Goal: Task Accomplishment & Management: Manage account settings

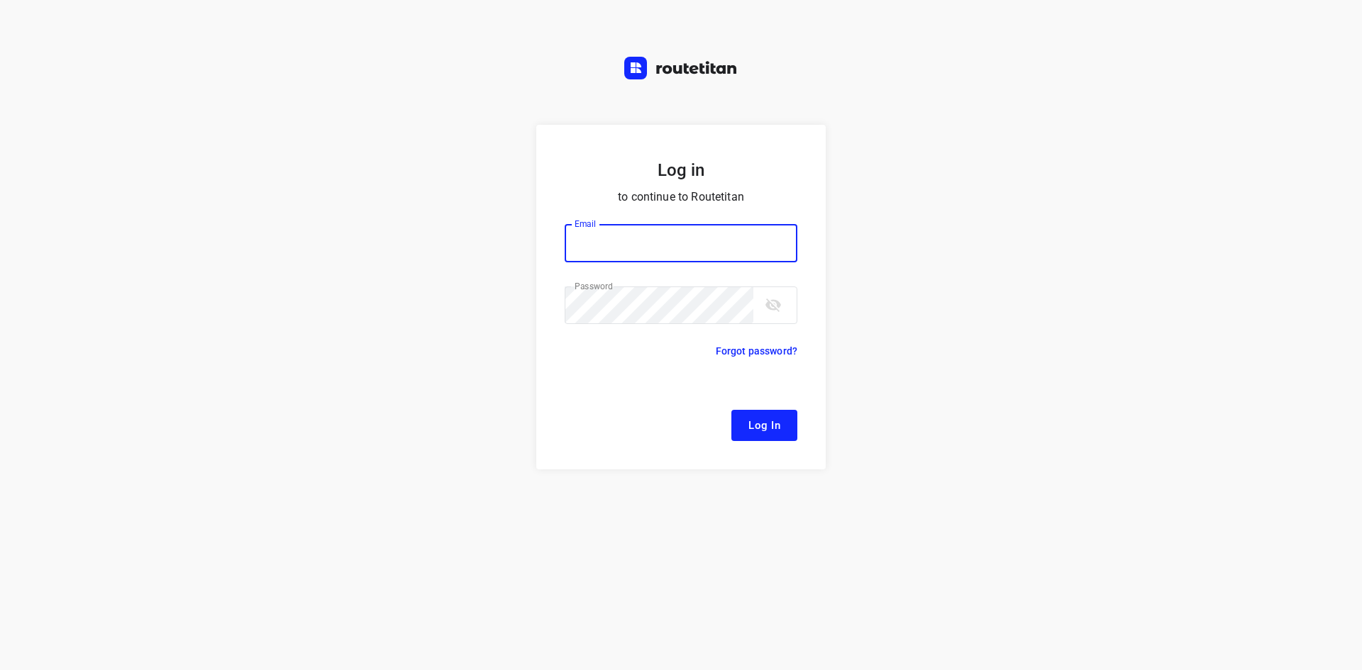
type input "[EMAIL_ADDRESS][DOMAIN_NAME]"
click at [760, 429] on span "Log In" at bounding box center [764, 425] width 32 height 18
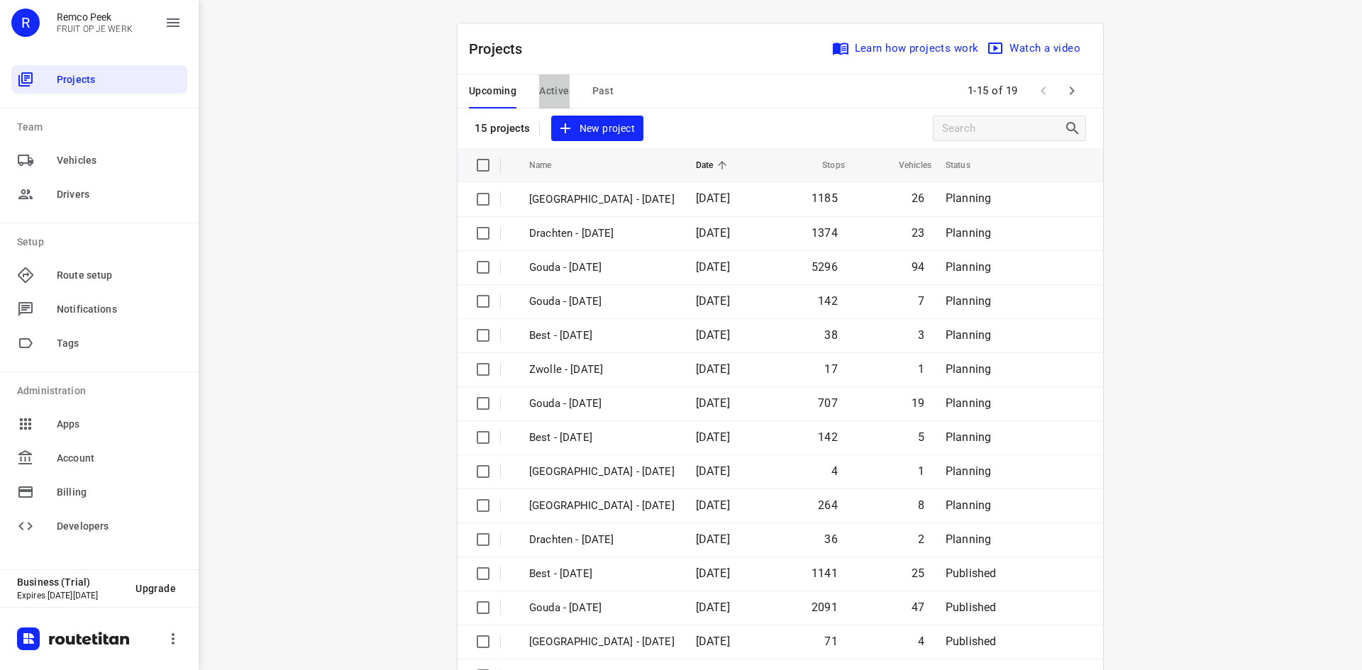
click at [555, 95] on span "Active" at bounding box center [554, 91] width 30 height 18
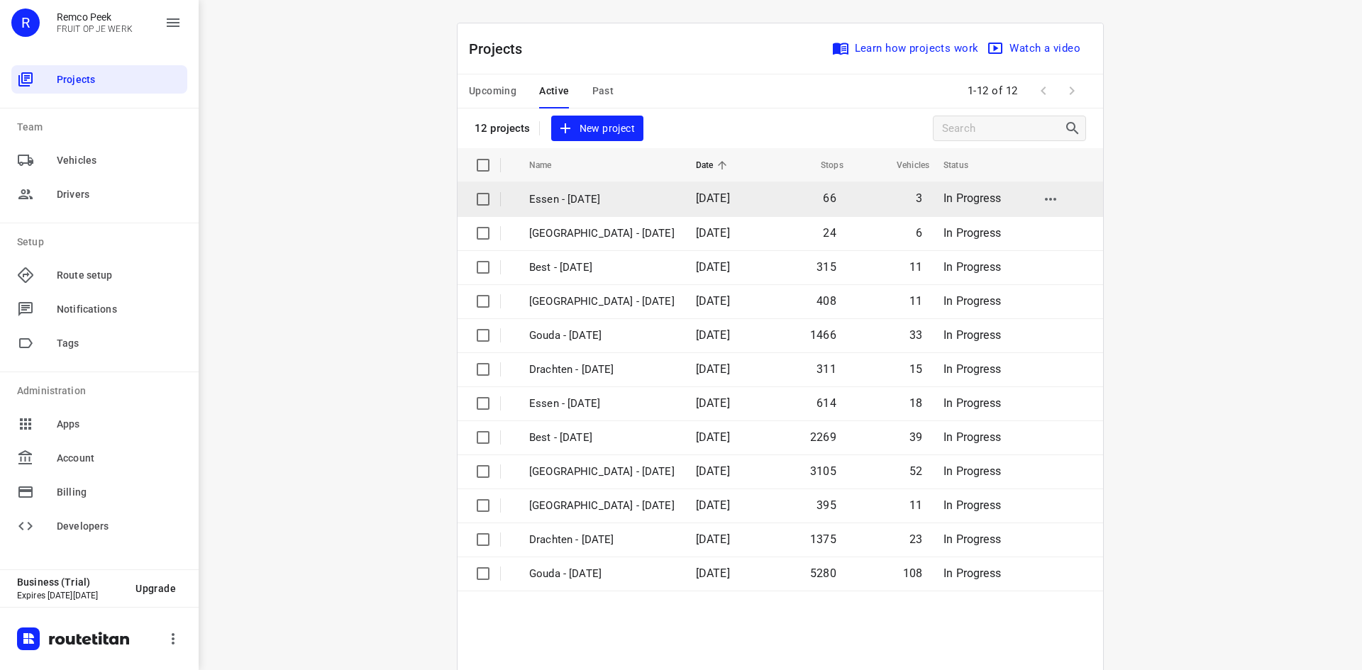
click at [586, 204] on p "Essen - [DATE]" at bounding box center [601, 200] width 145 height 16
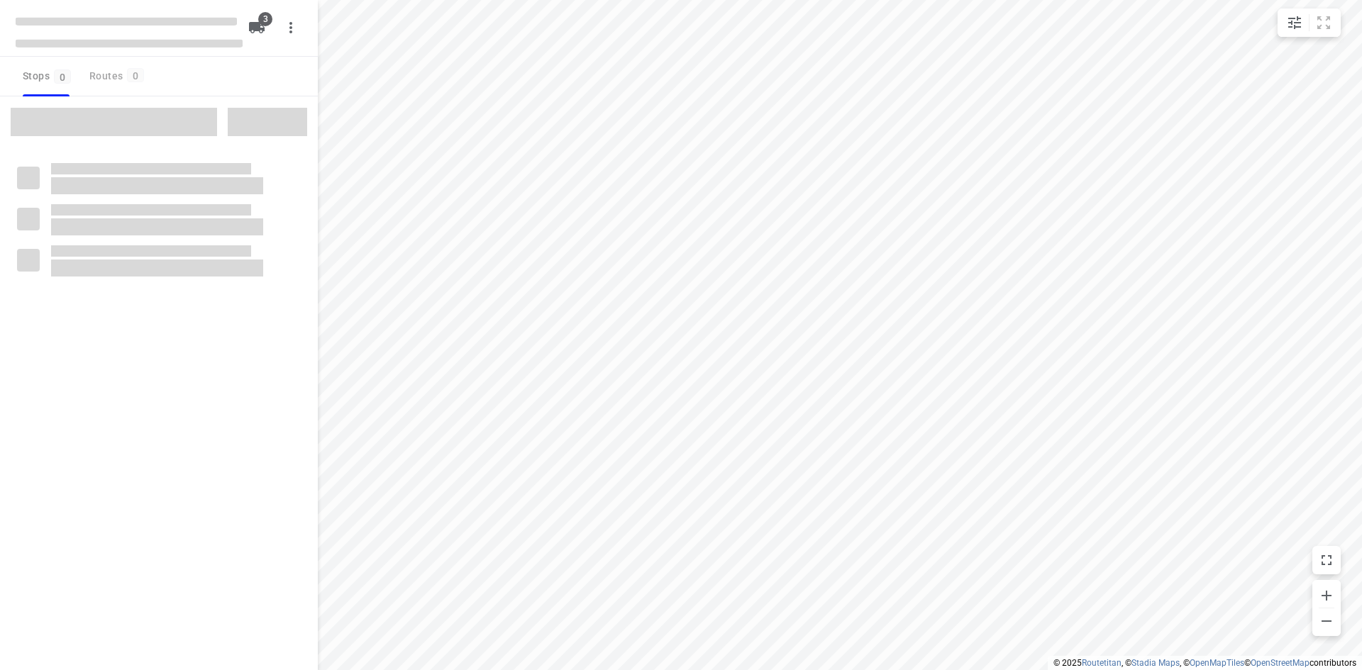
checkbox input "true"
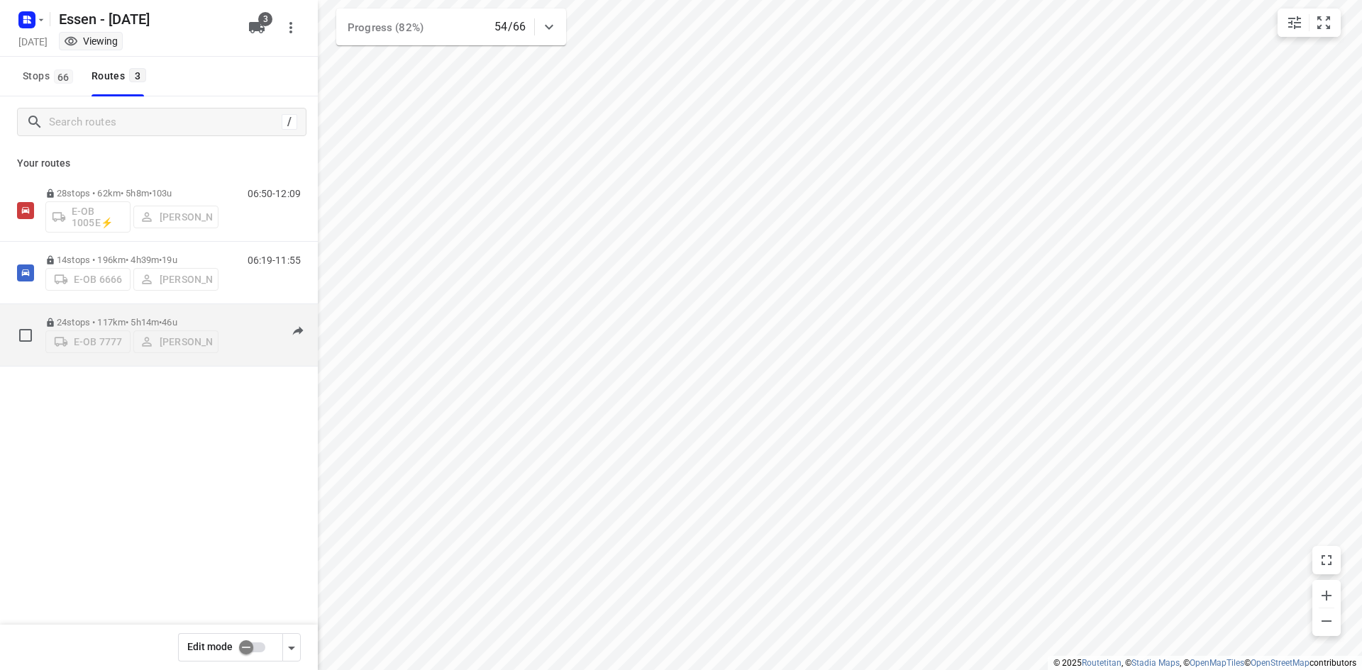
click at [230, 348] on div "07:31-13:32" at bounding box center [265, 338] width 71 height 43
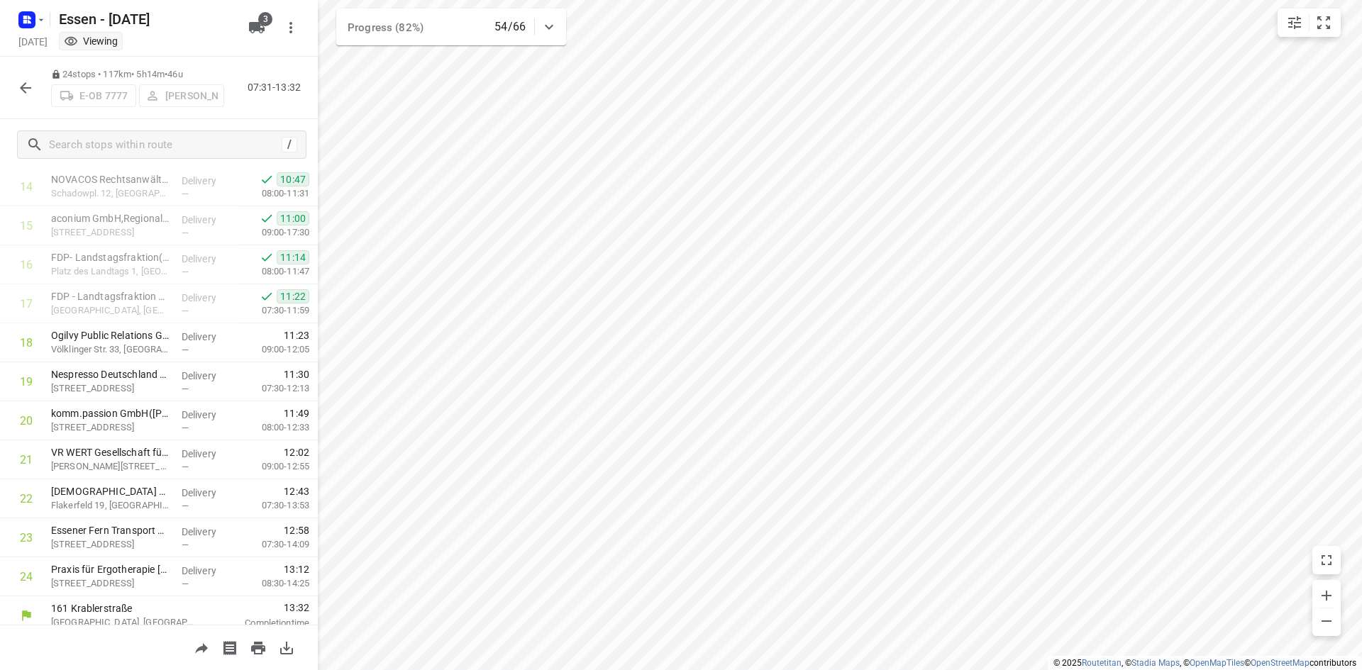
scroll to position [592, 0]
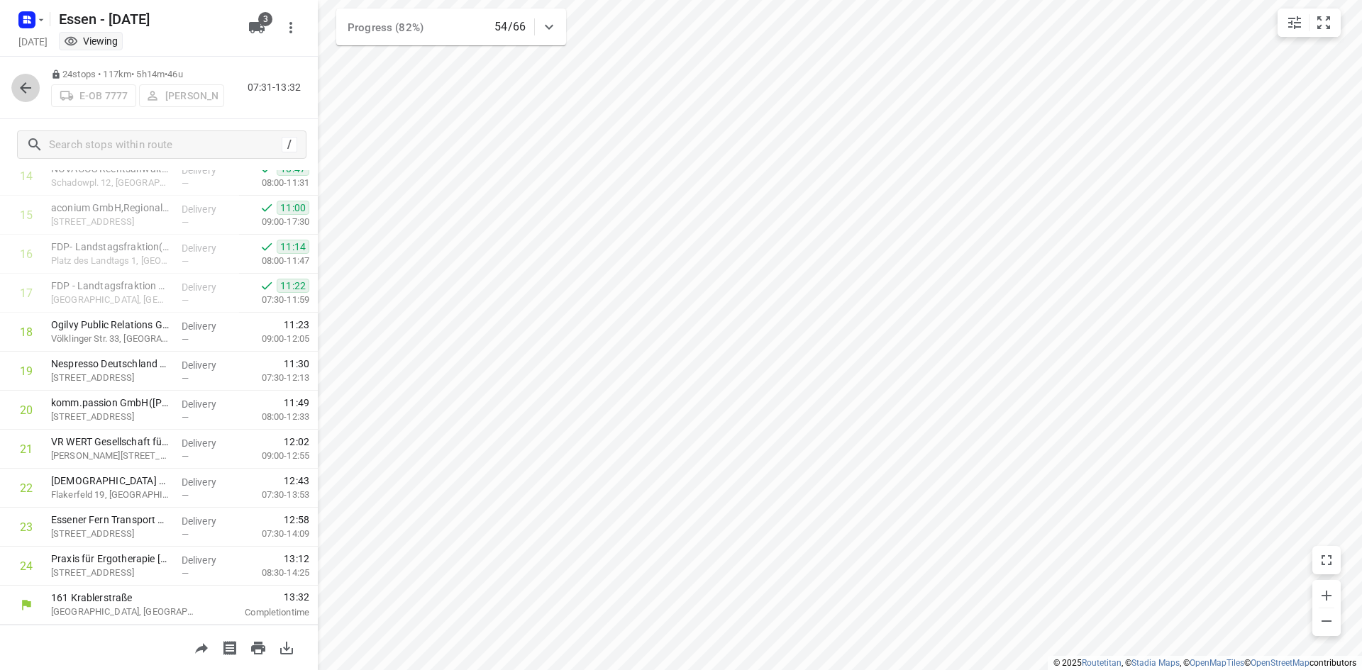
click at [25, 95] on icon "button" at bounding box center [25, 87] width 17 height 17
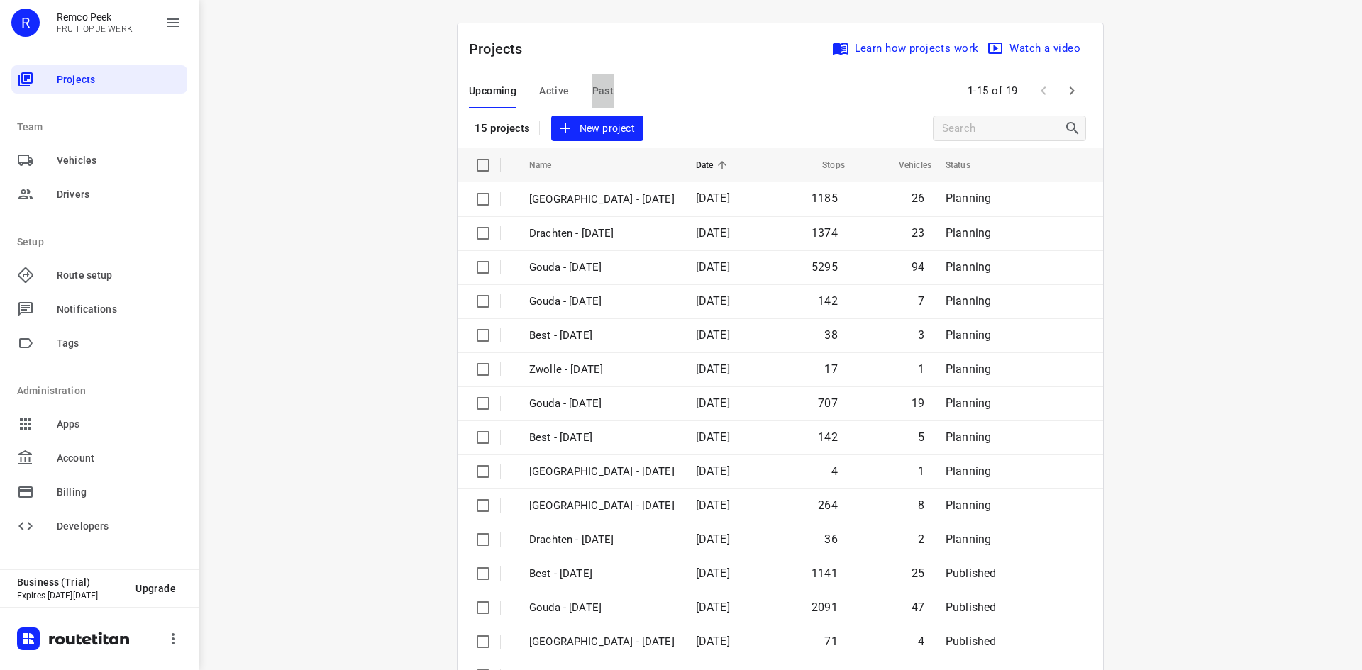
click at [594, 98] on span "Past" at bounding box center [603, 91] width 22 height 18
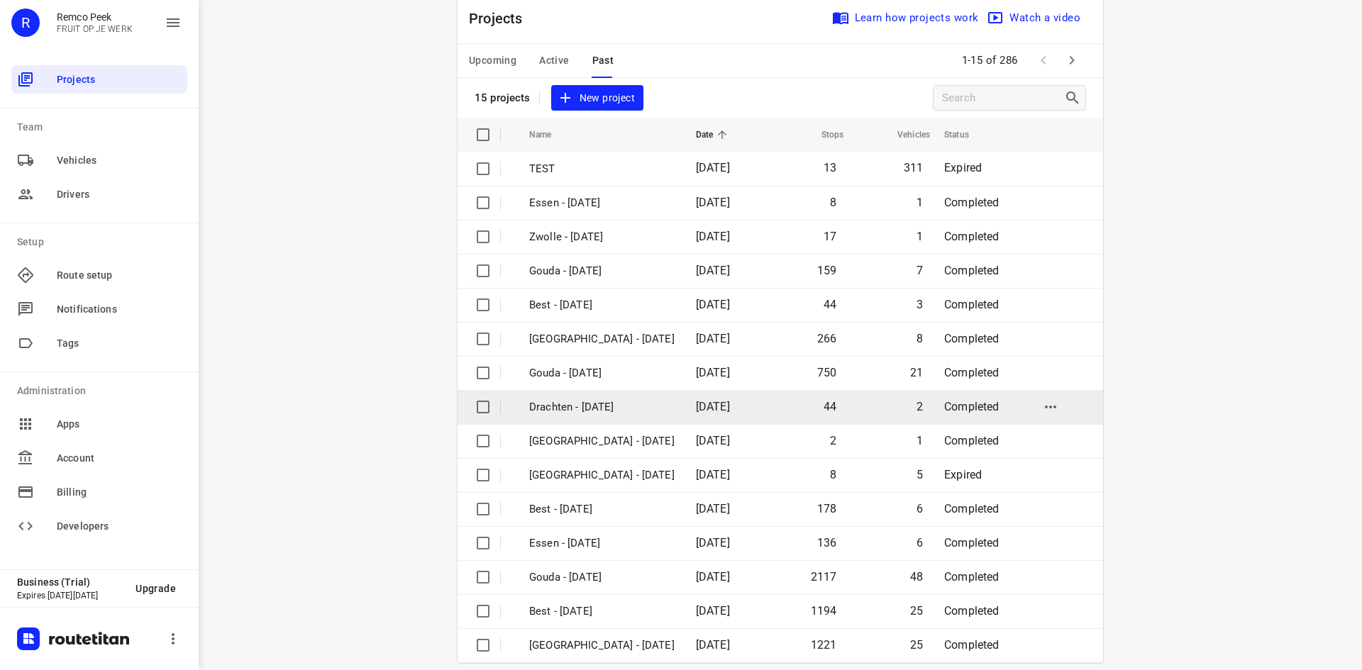
scroll to position [47, 0]
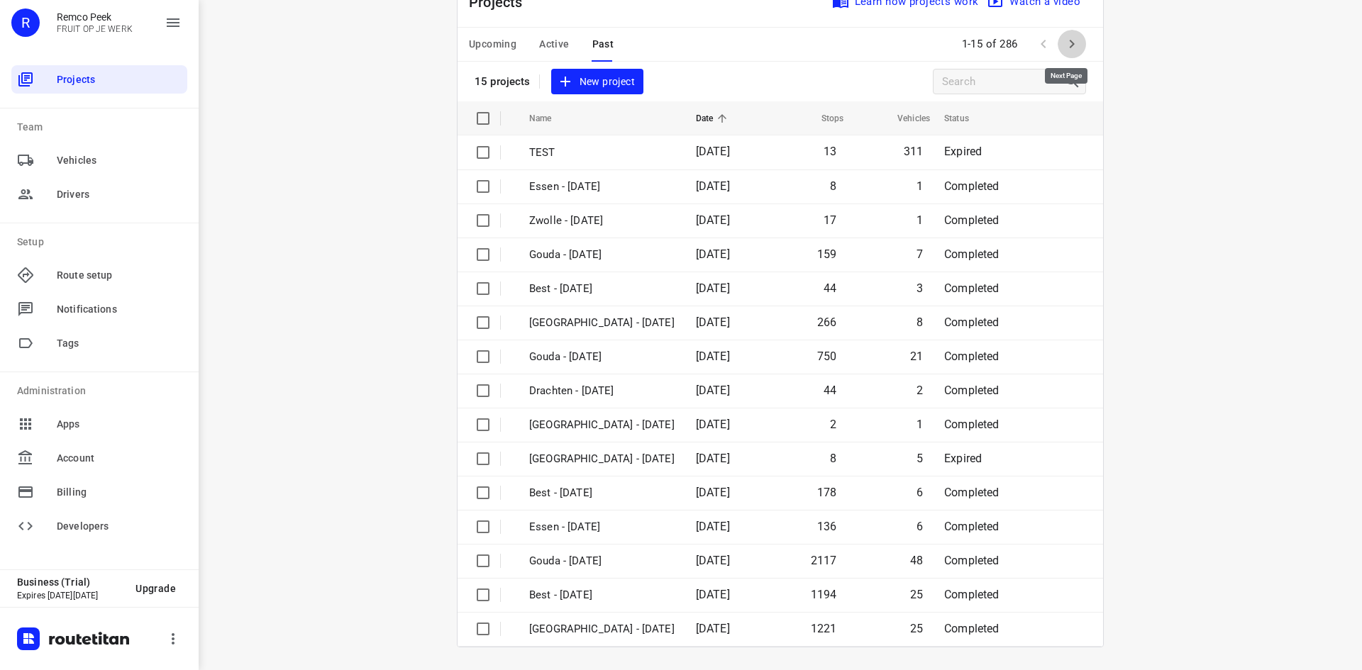
click at [1063, 45] on icon "button" at bounding box center [1071, 43] width 17 height 17
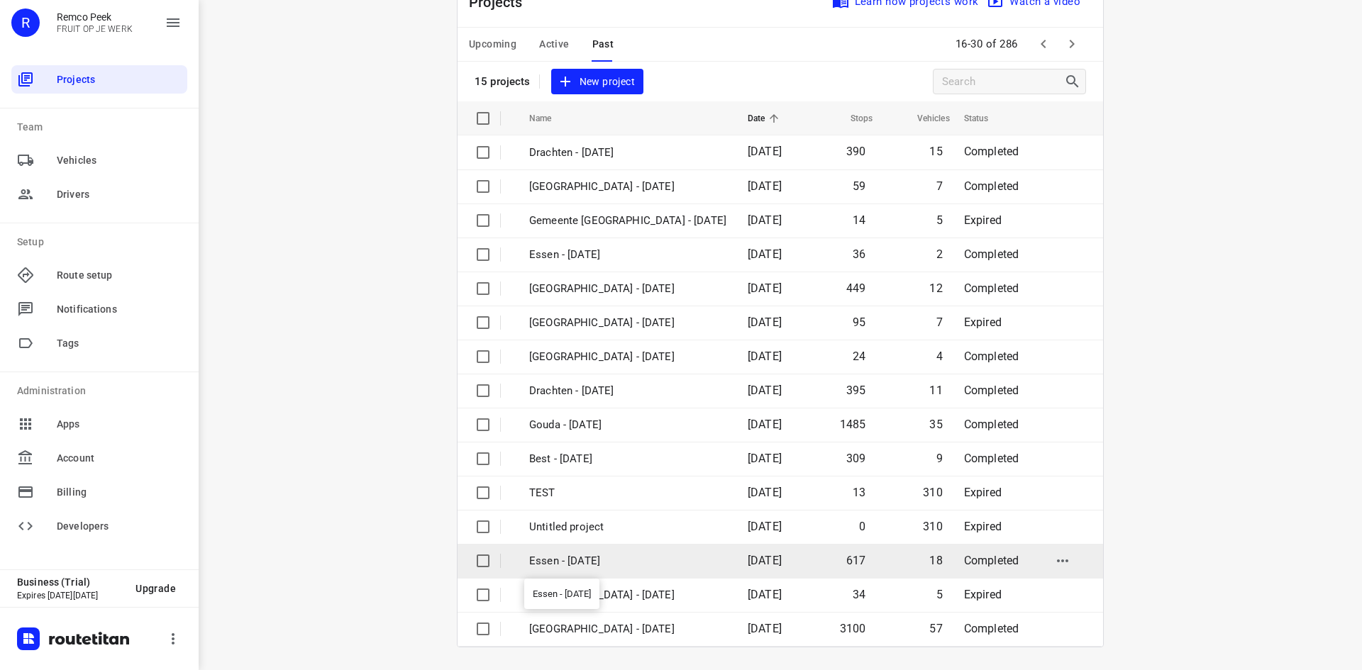
click at [653, 567] on p "Essen - [DATE]" at bounding box center [627, 561] width 197 height 16
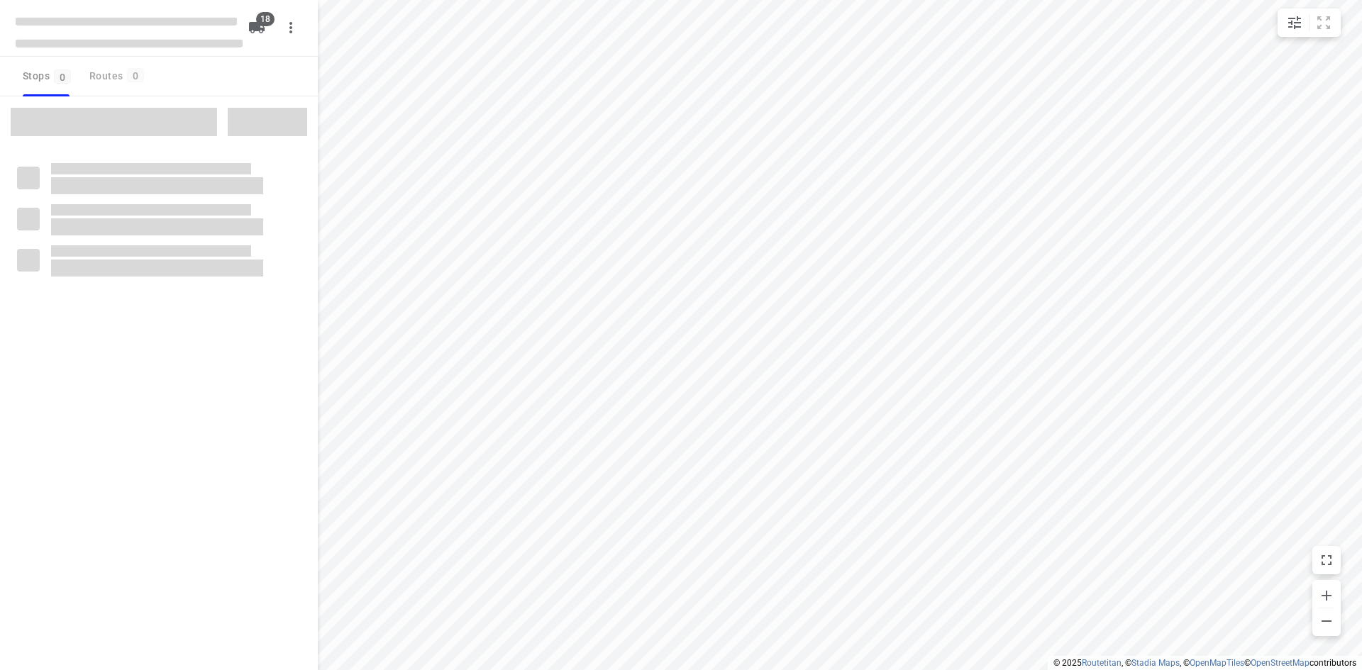
checkbox input "true"
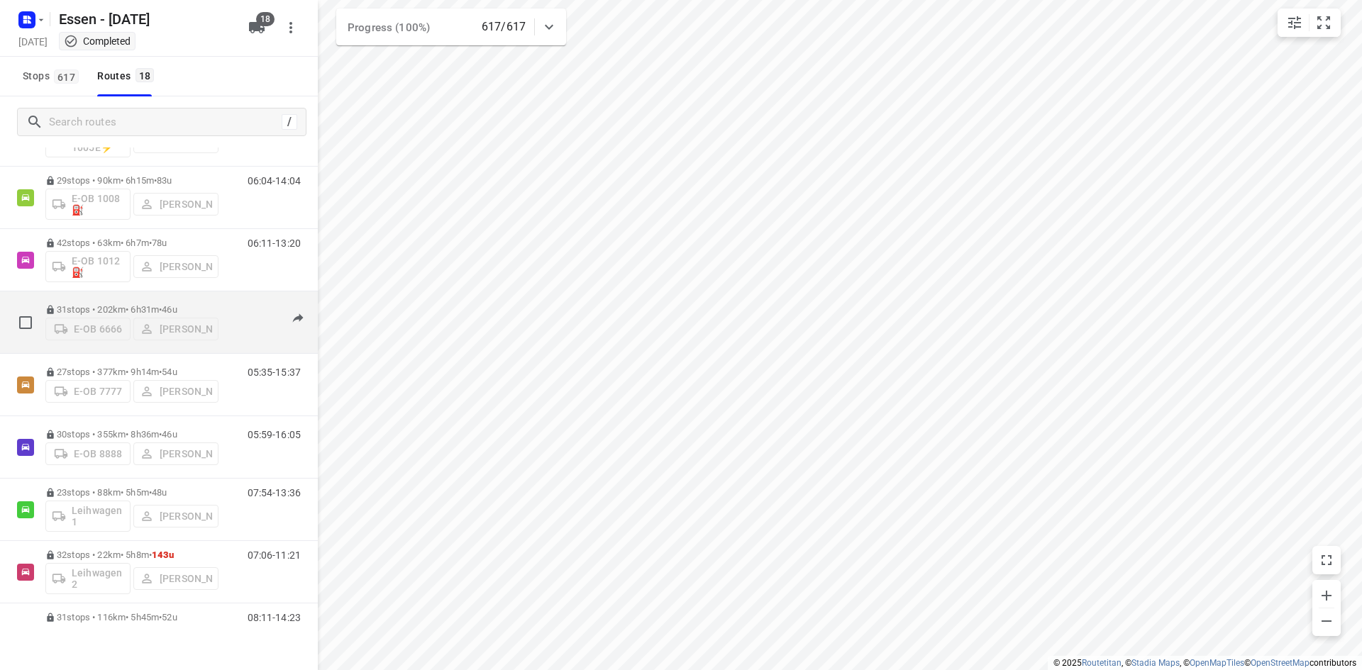
scroll to position [213, 0]
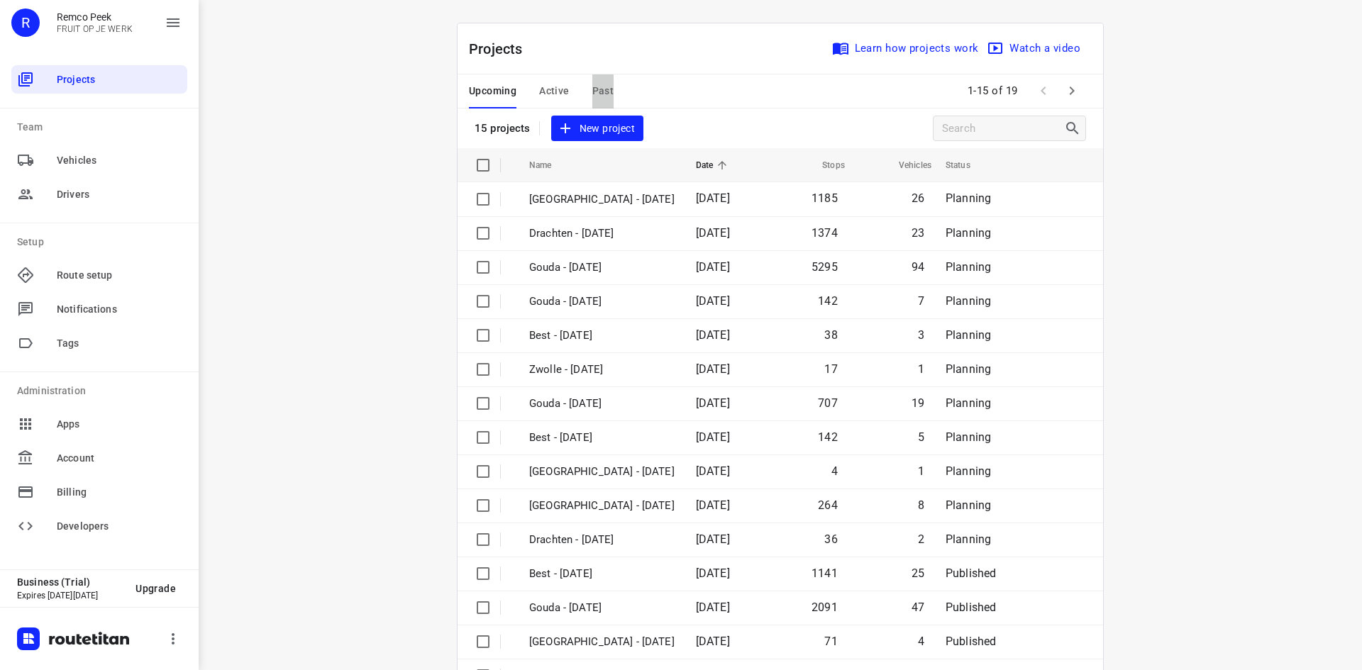
click at [599, 106] on button "Past" at bounding box center [603, 91] width 22 height 34
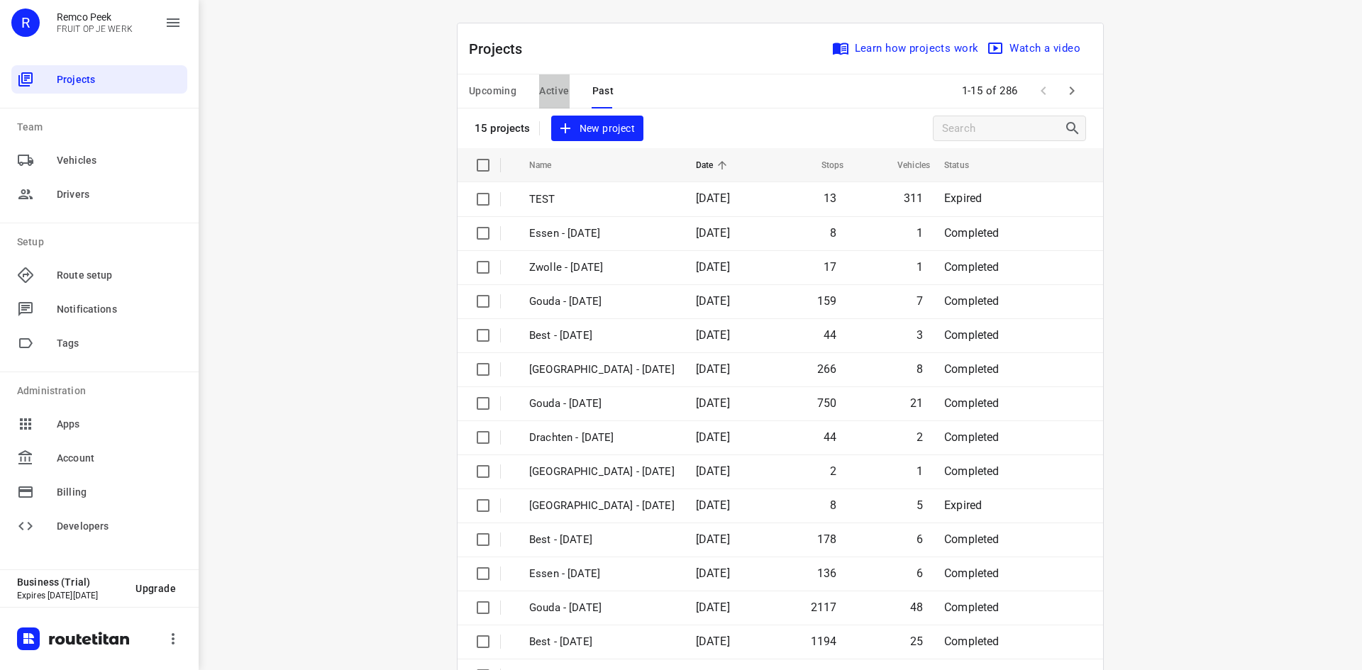
click at [540, 91] on span "Active" at bounding box center [554, 91] width 30 height 18
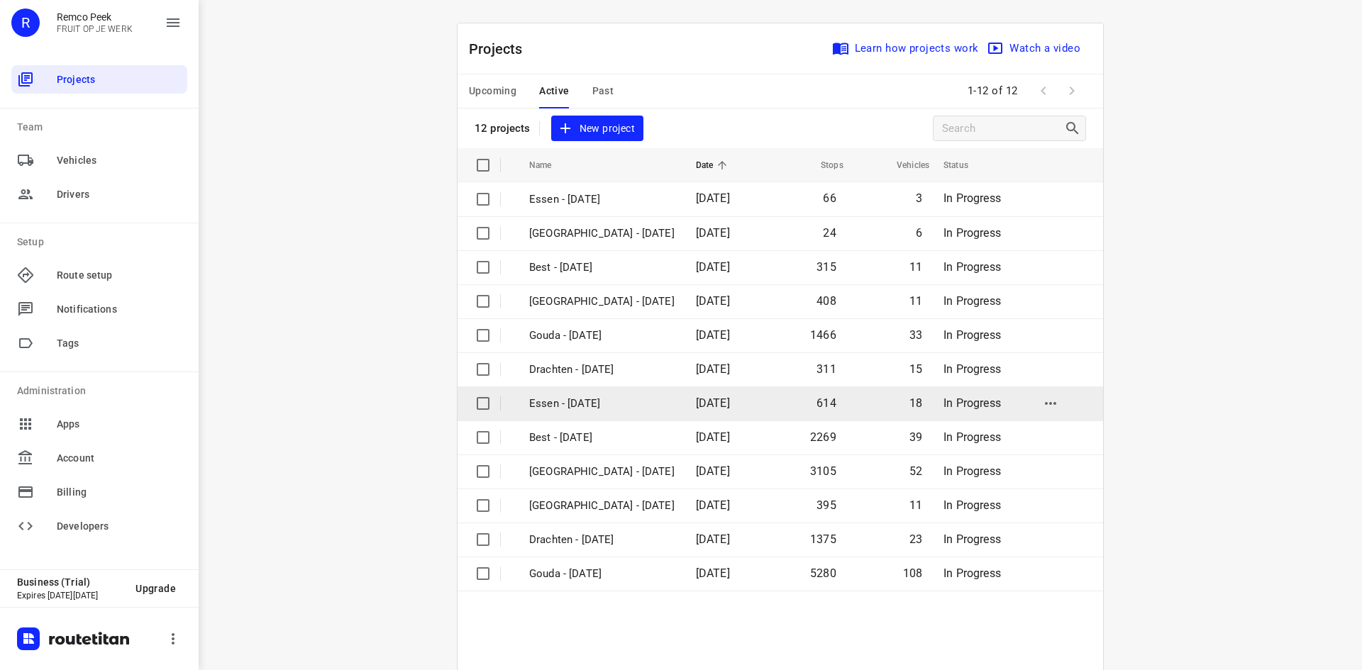
click at [611, 404] on p "Essen - [DATE]" at bounding box center [601, 404] width 145 height 16
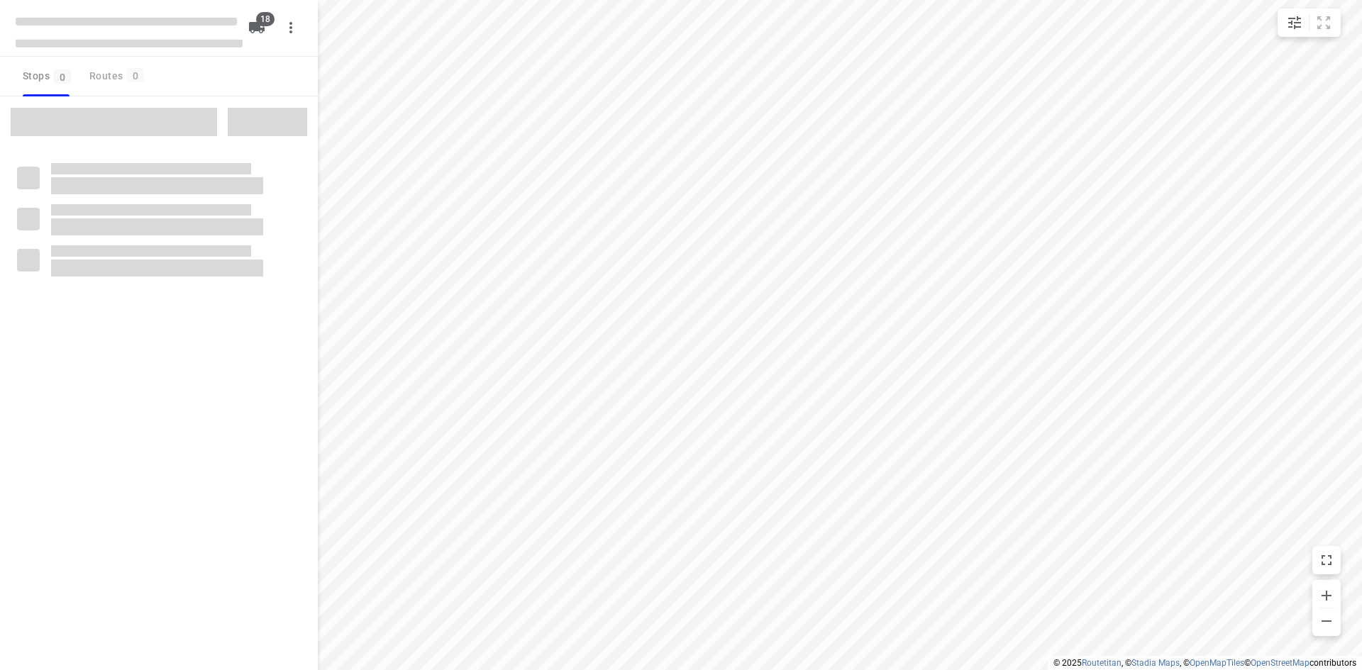
checkbox input "true"
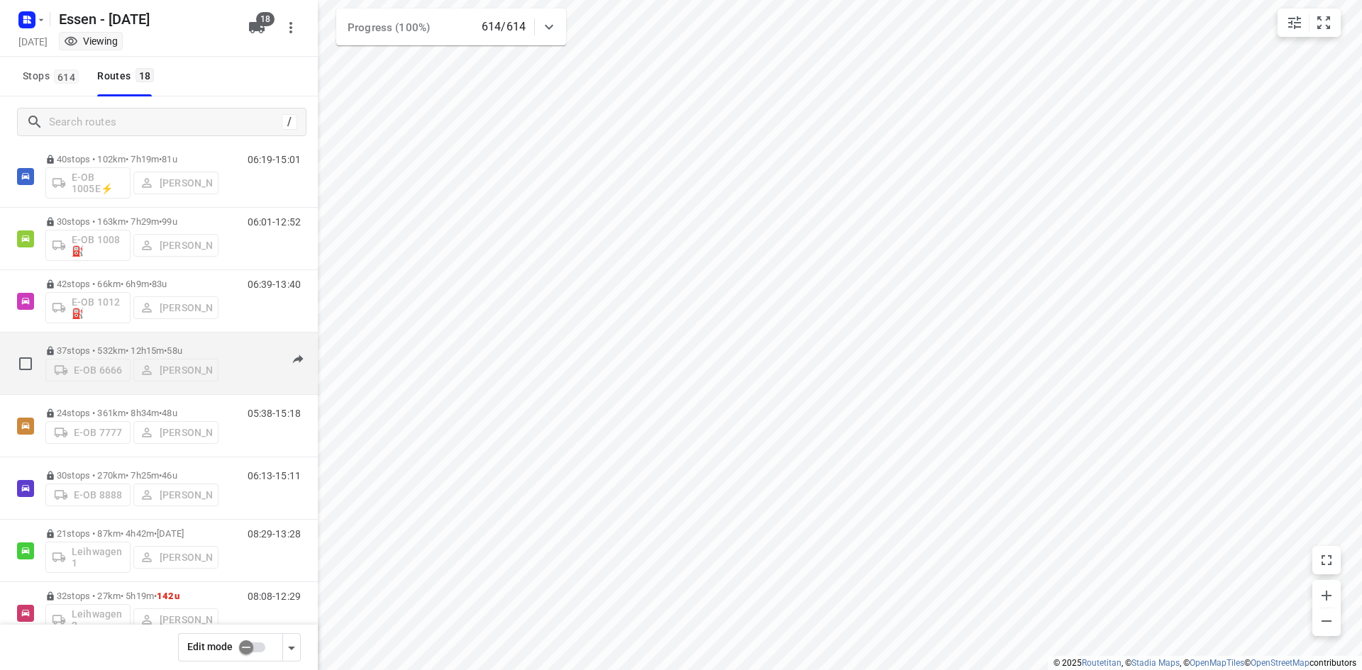
scroll to position [142, 0]
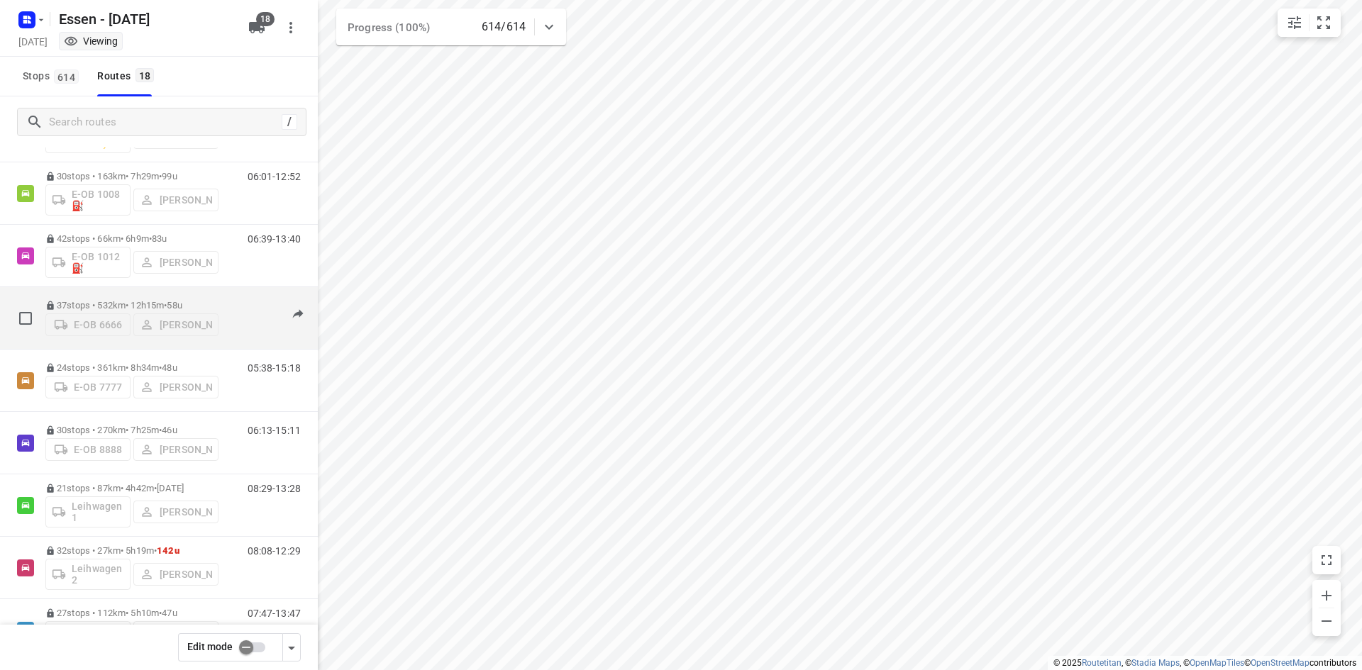
click at [230, 320] on div "06:16-16:39" at bounding box center [265, 321] width 71 height 43
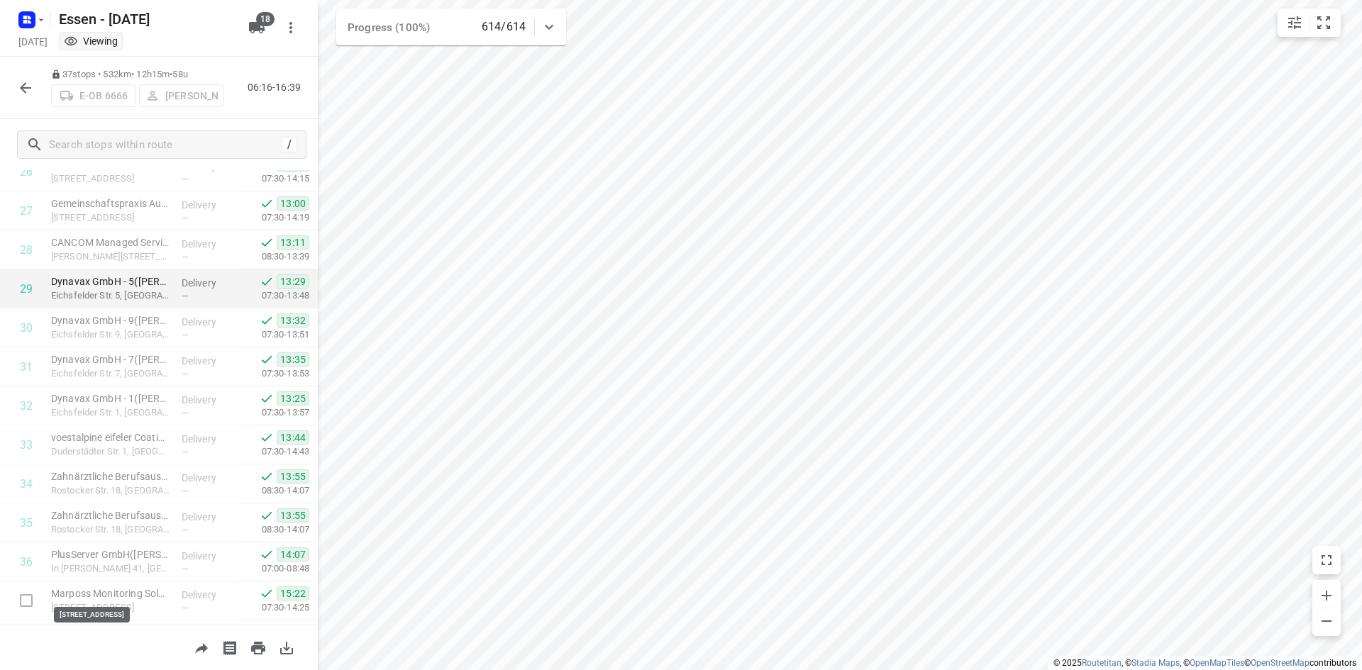
scroll to position [1099, 0]
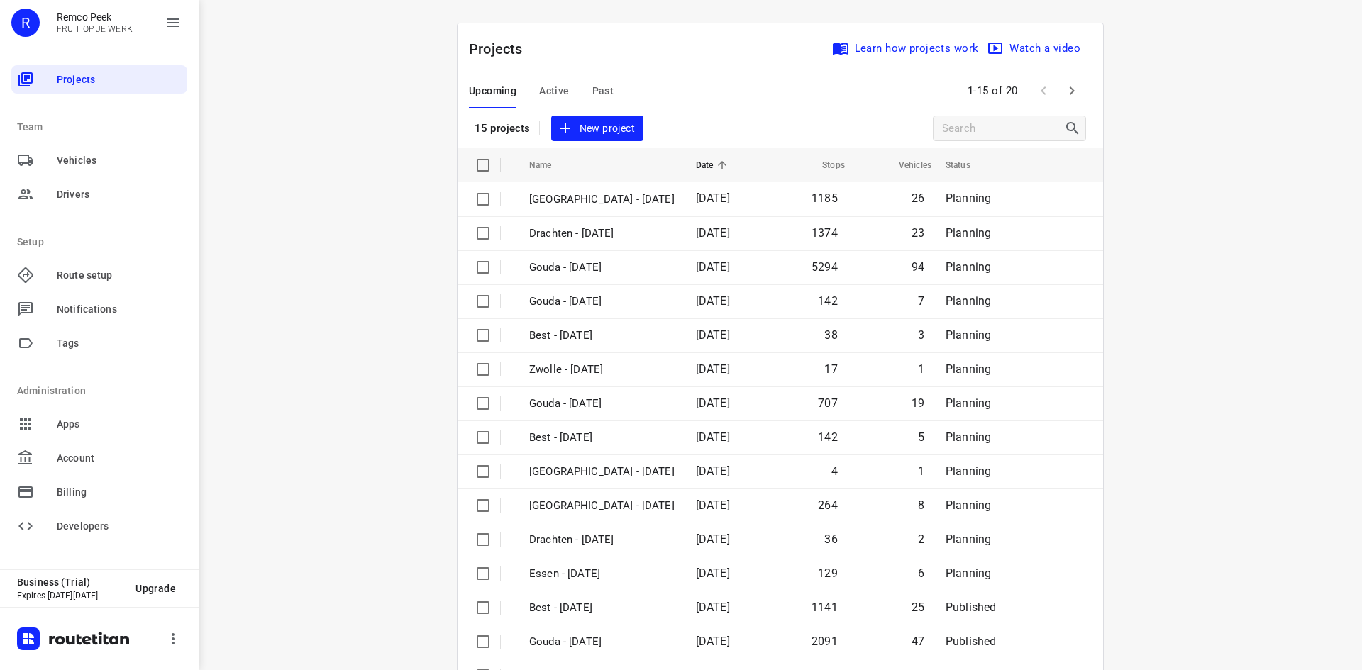
click at [595, 94] on span "Past" at bounding box center [603, 91] width 22 height 18
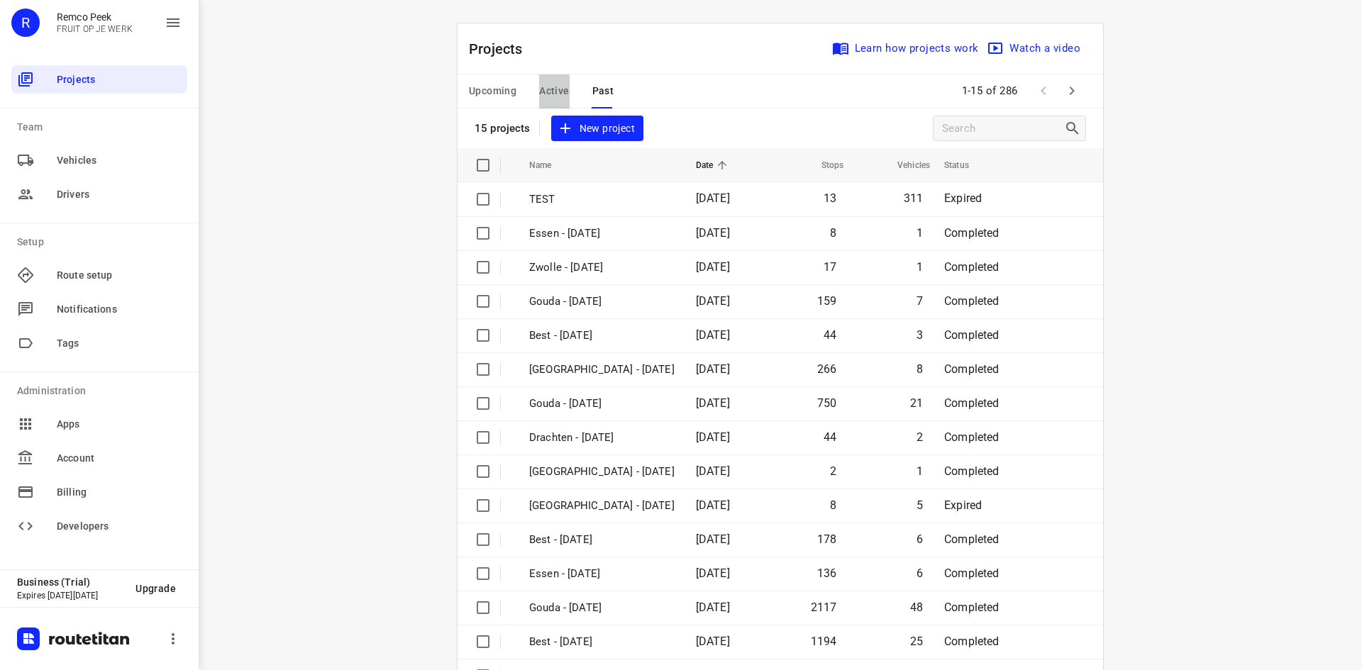
click at [539, 96] on span "Active" at bounding box center [554, 91] width 30 height 18
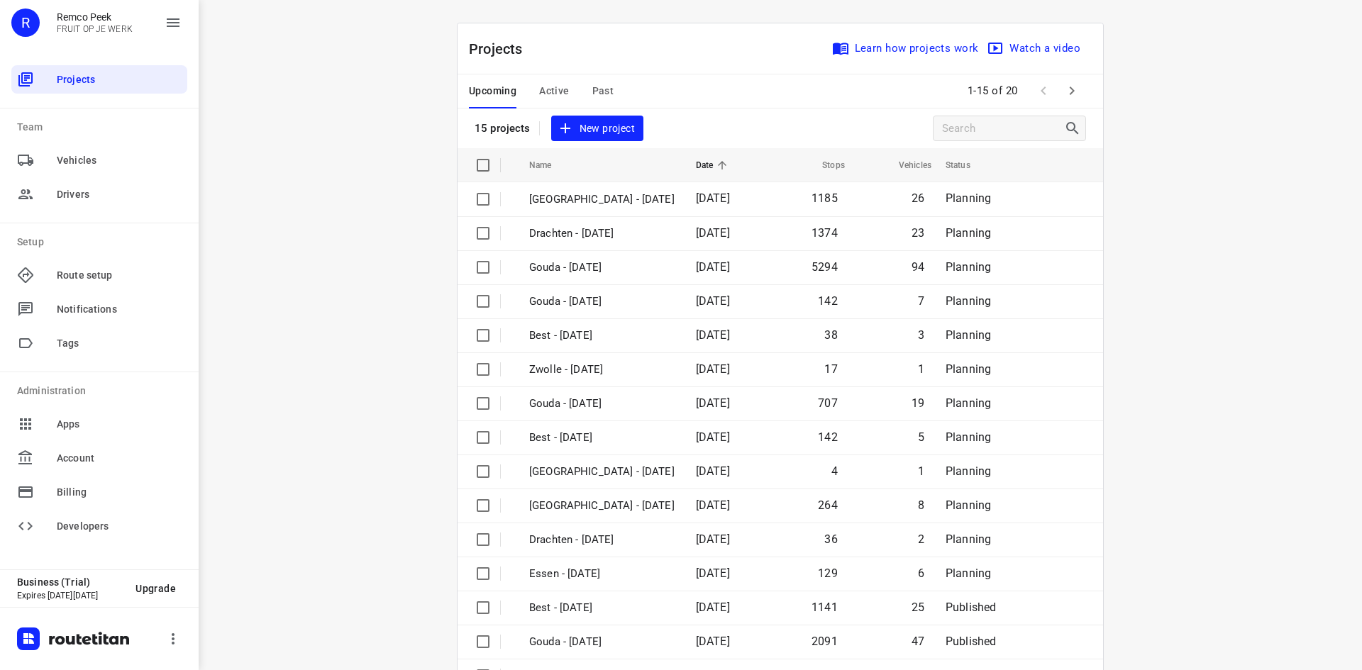
click at [541, 93] on span "Active" at bounding box center [554, 91] width 30 height 18
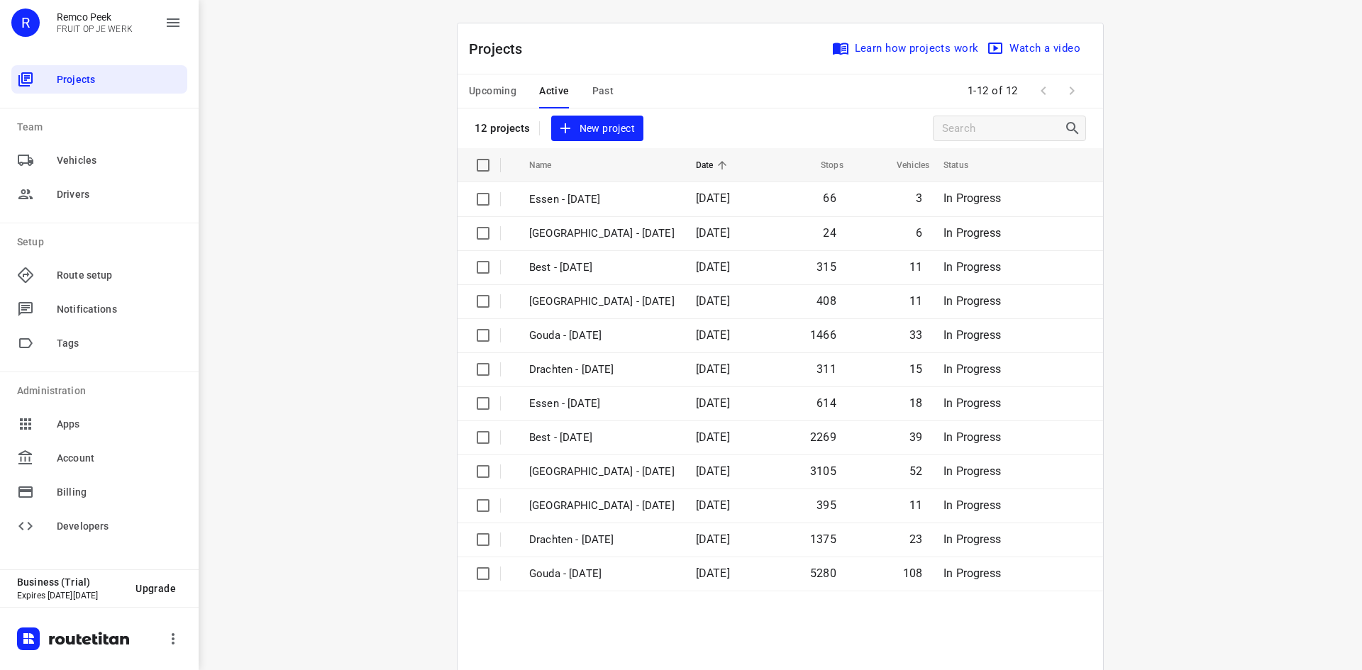
click at [486, 87] on span "Upcoming" at bounding box center [493, 91] width 48 height 18
